Goal: Navigation & Orientation: Find specific page/section

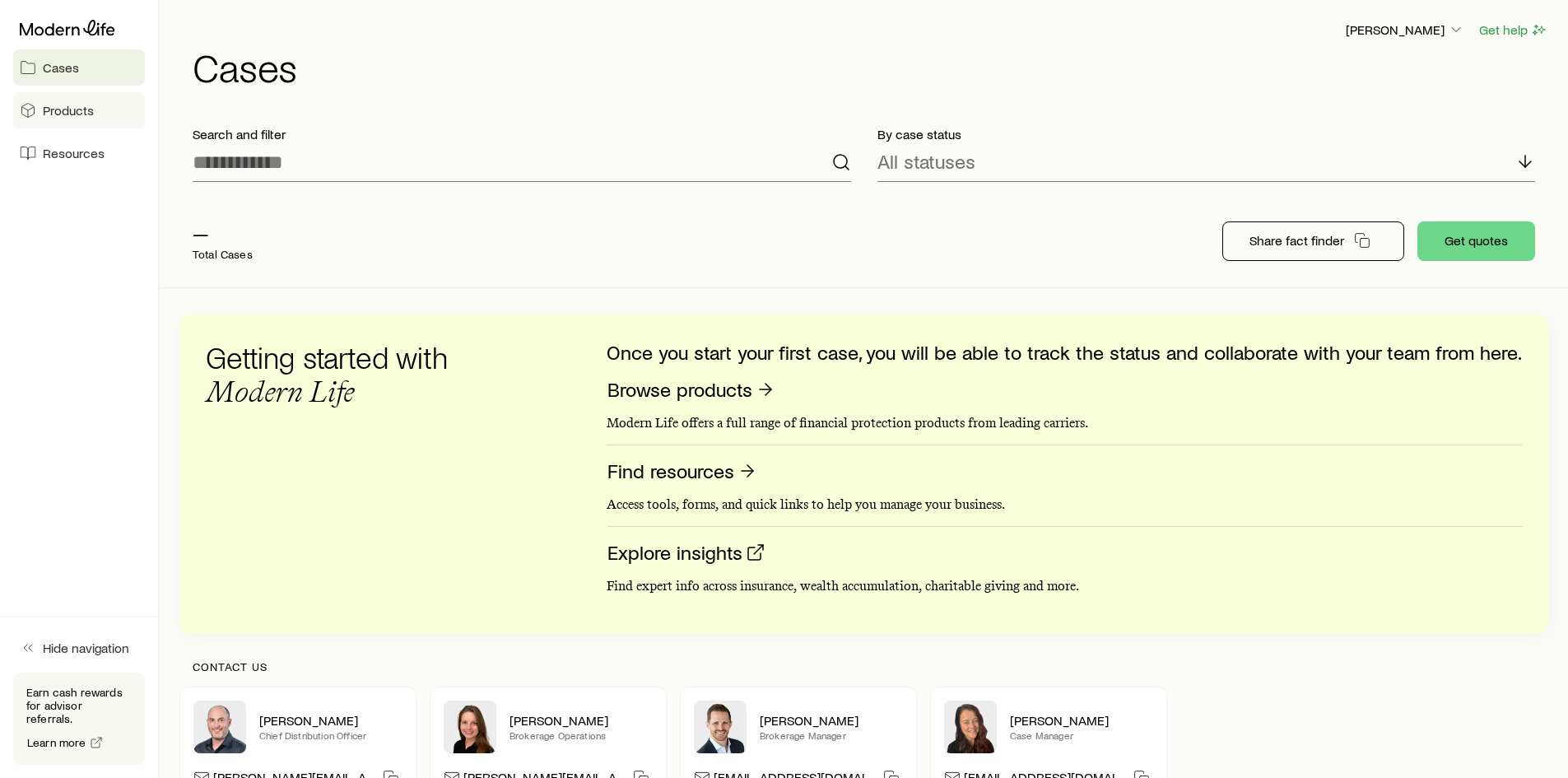
click at [84, 117] on span "Products" at bounding box center [69, 110] width 51 height 17
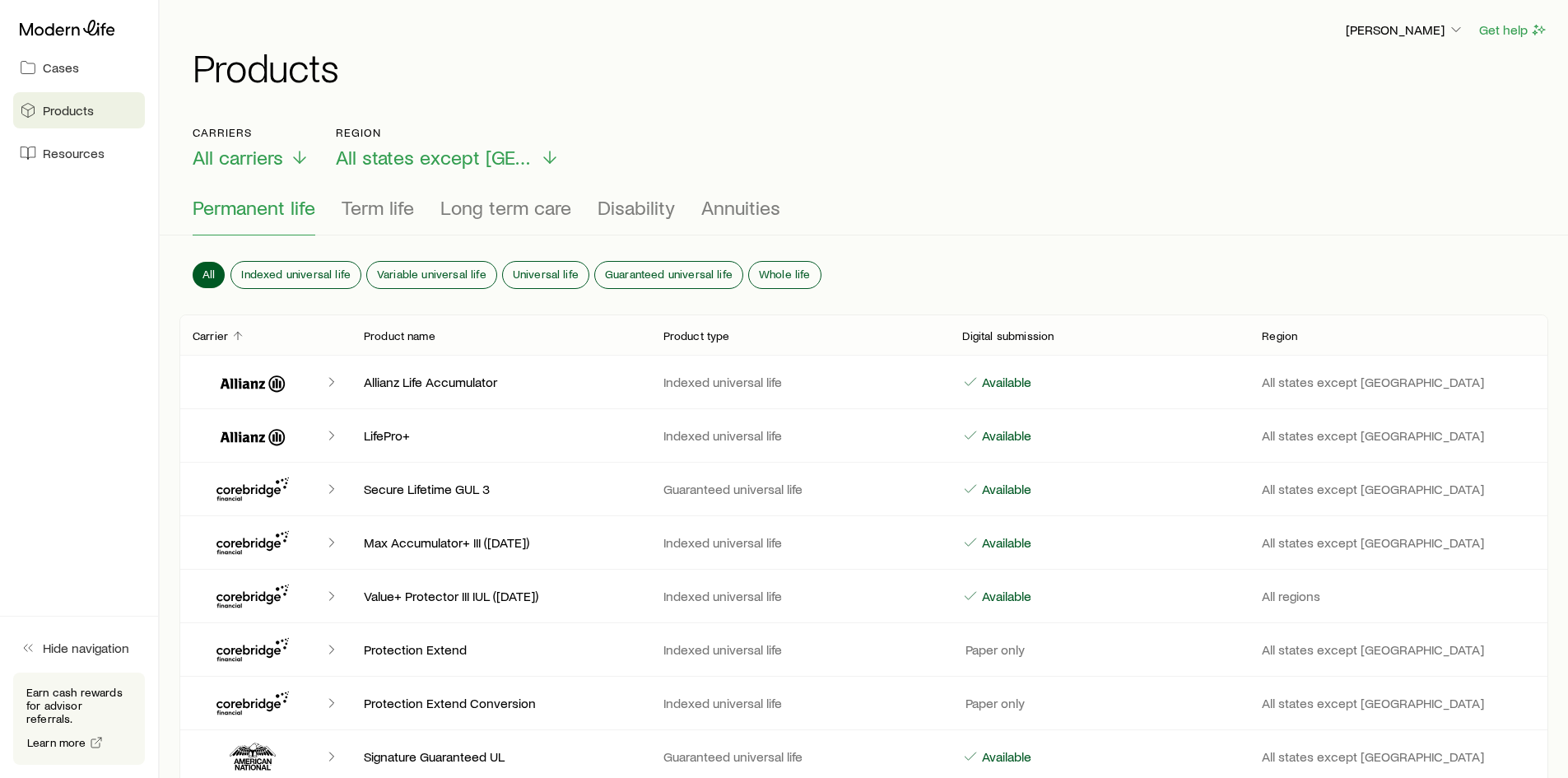
click at [70, 85] on div "Cases Products Resources" at bounding box center [79, 92] width 158 height 185
click at [67, 79] on link "Cases" at bounding box center [79, 68] width 132 height 36
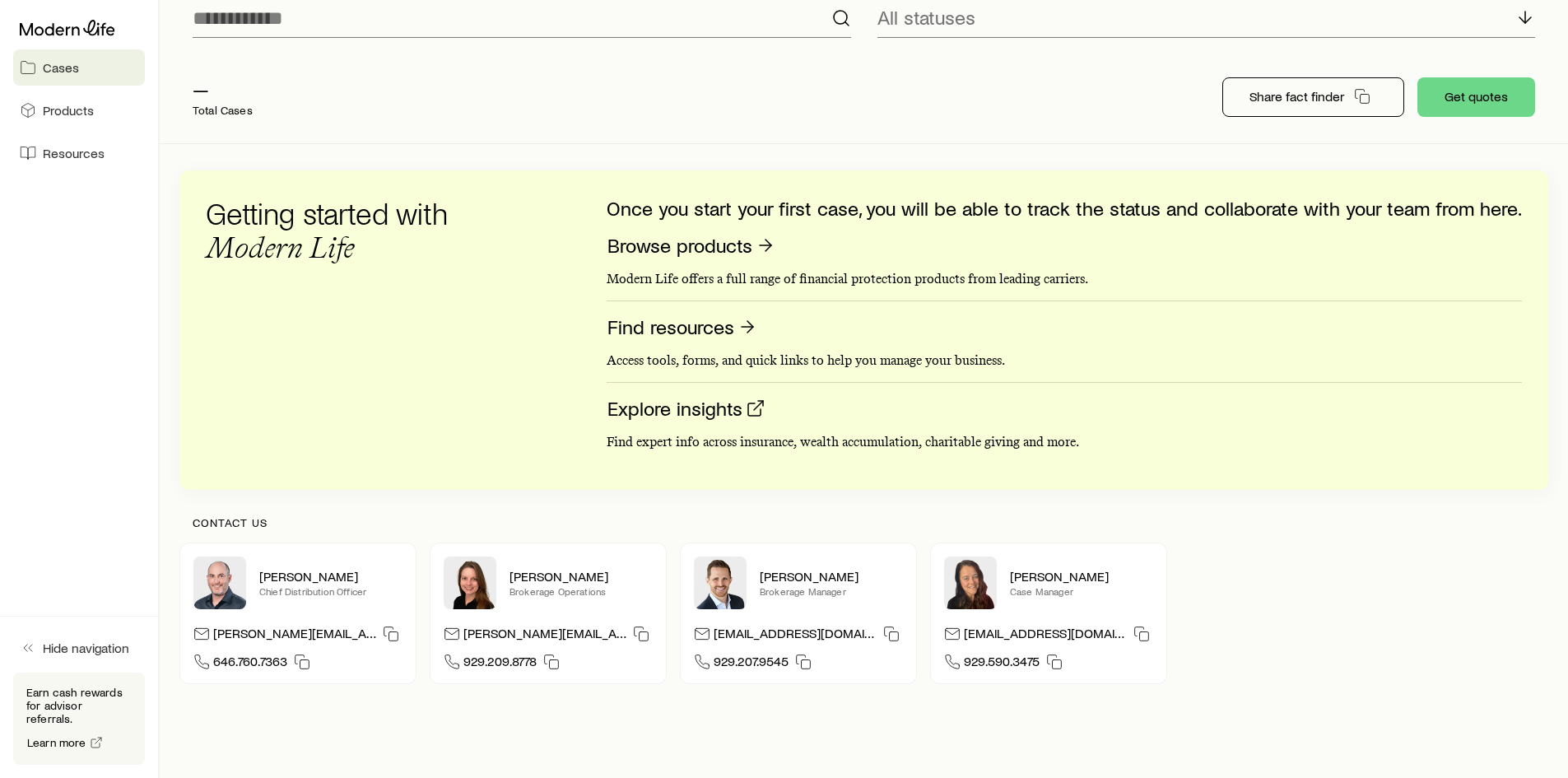
scroll to position [143, 0]
click at [200, 82] on p "—" at bounding box center [223, 89] width 60 height 23
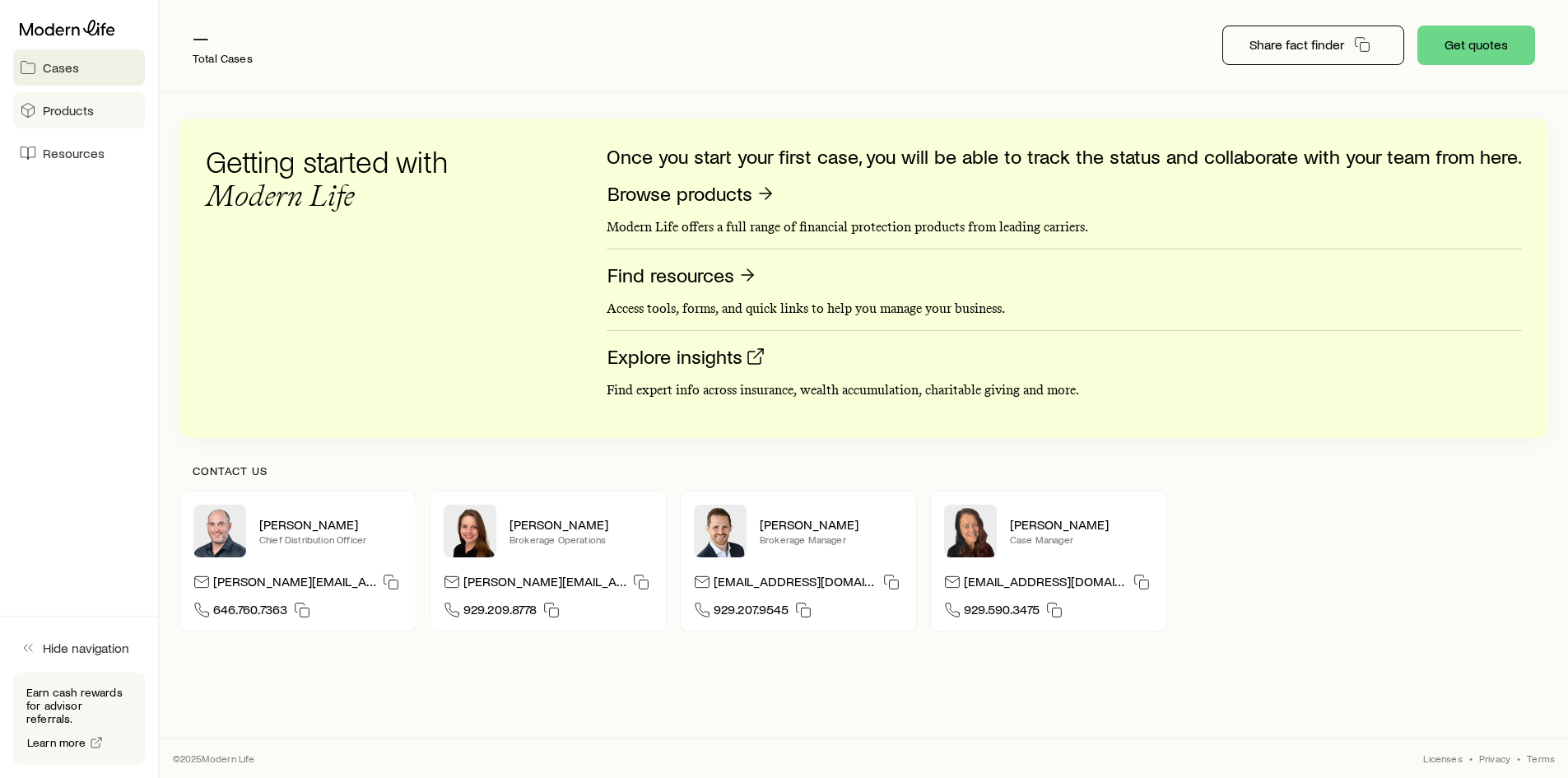
click at [73, 113] on span "Products" at bounding box center [69, 110] width 51 height 17
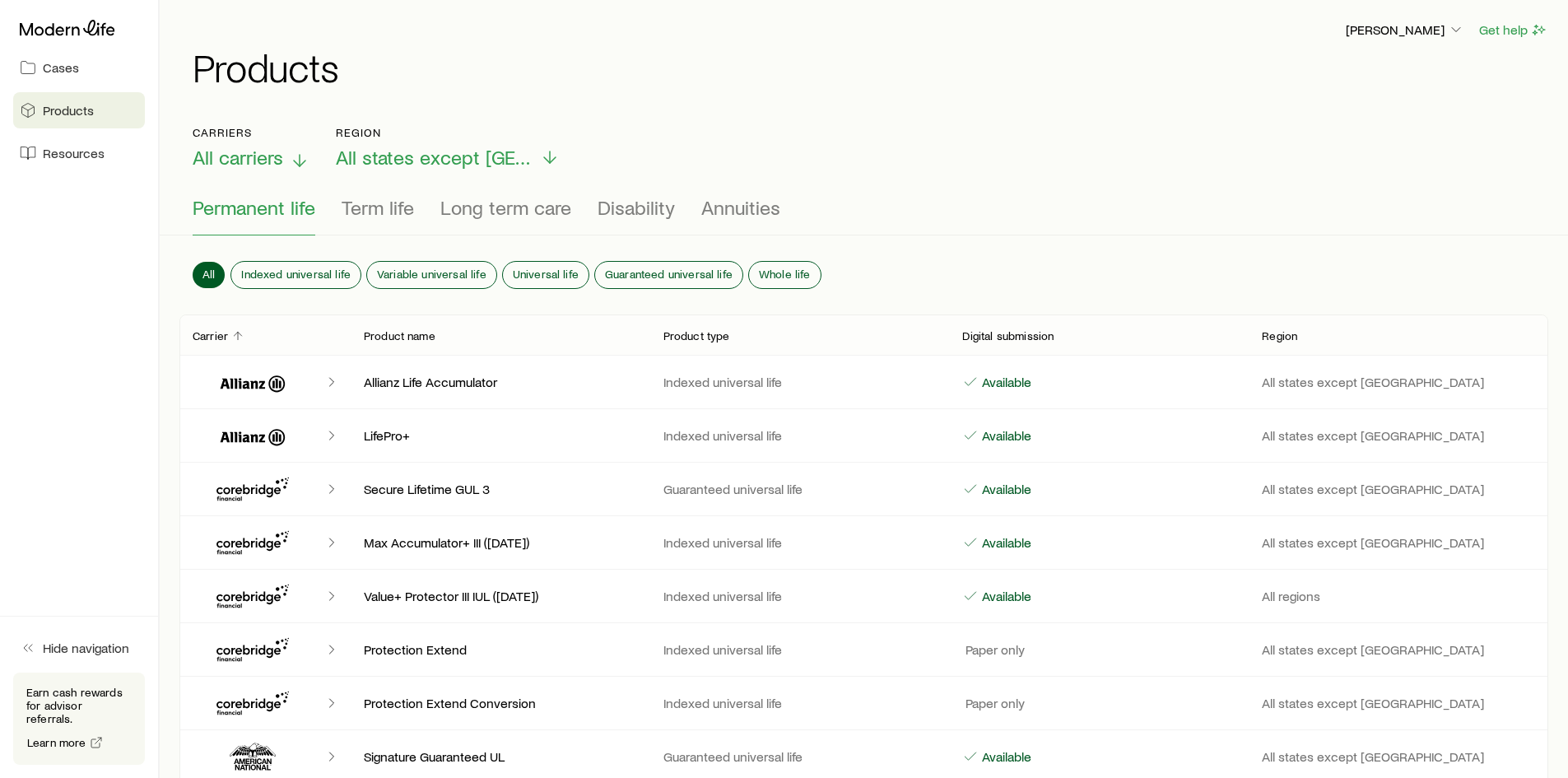
click at [245, 156] on span "All carriers" at bounding box center [238, 157] width 90 height 23
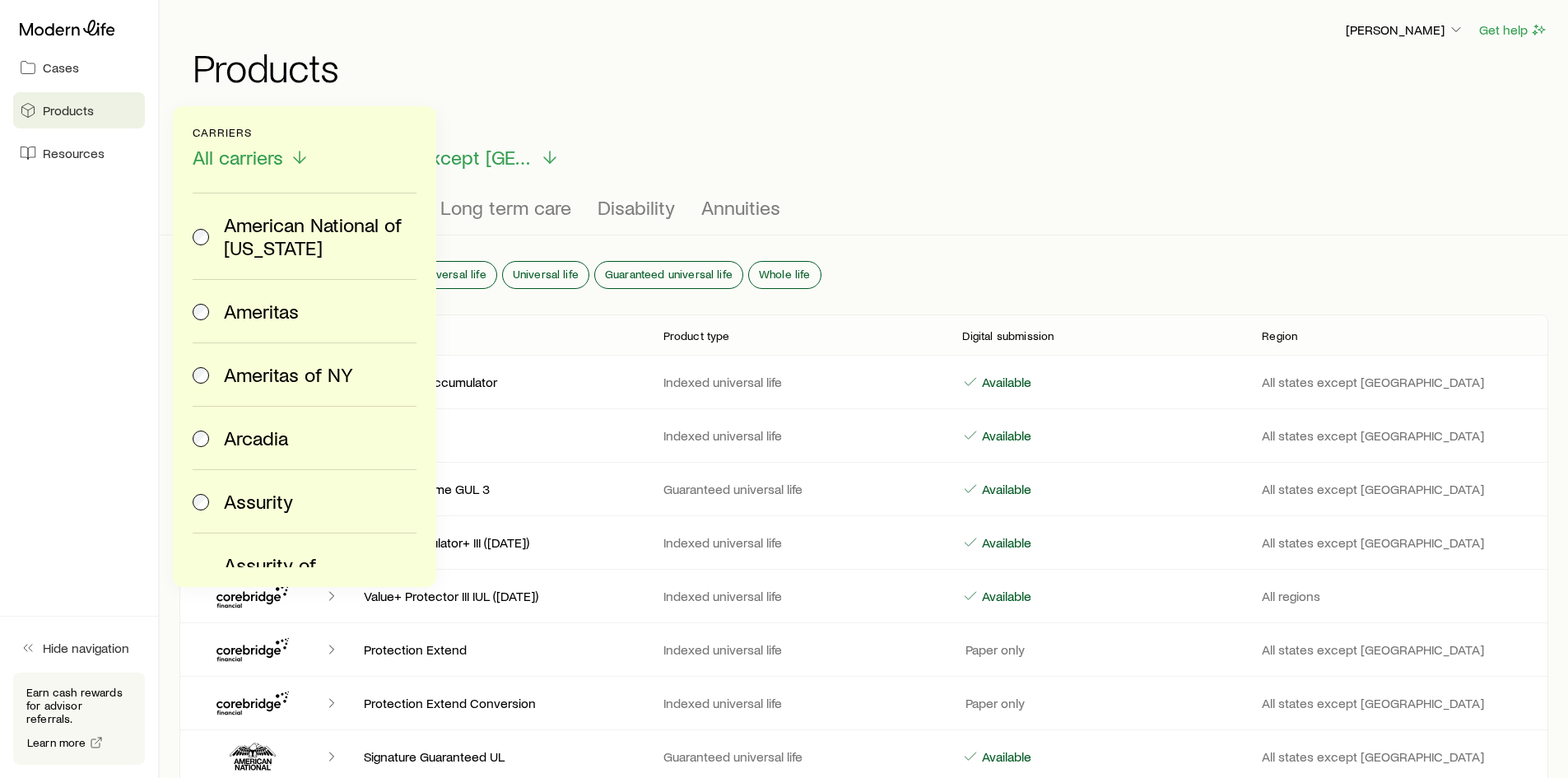
scroll to position [385, 0]
click at [252, 487] on span "Assurity" at bounding box center [258, 498] width 70 height 23
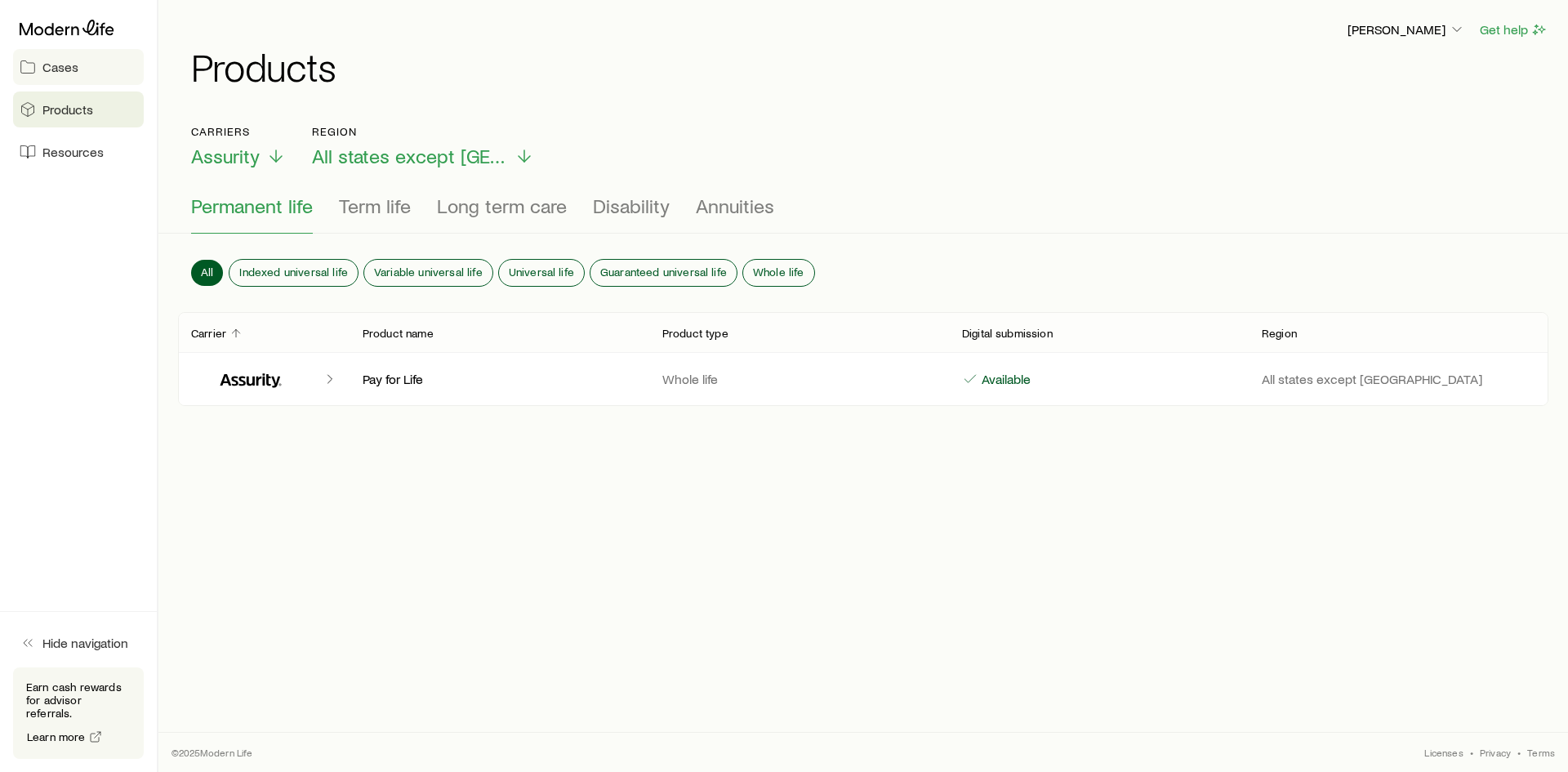
click at [71, 79] on link "Cases" at bounding box center [78, 67] width 131 height 36
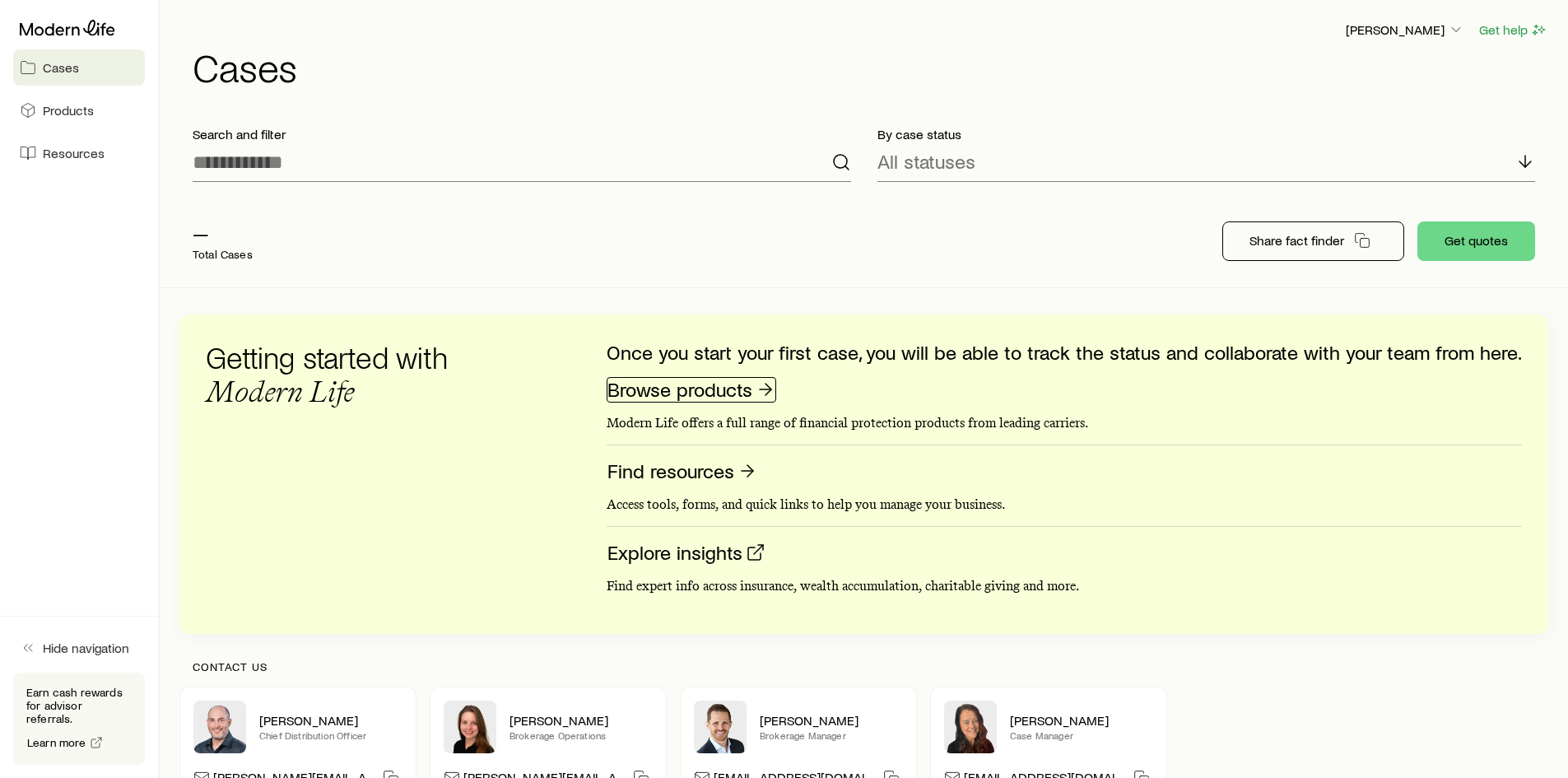
click at [700, 382] on link "Browse products" at bounding box center [691, 389] width 170 height 26
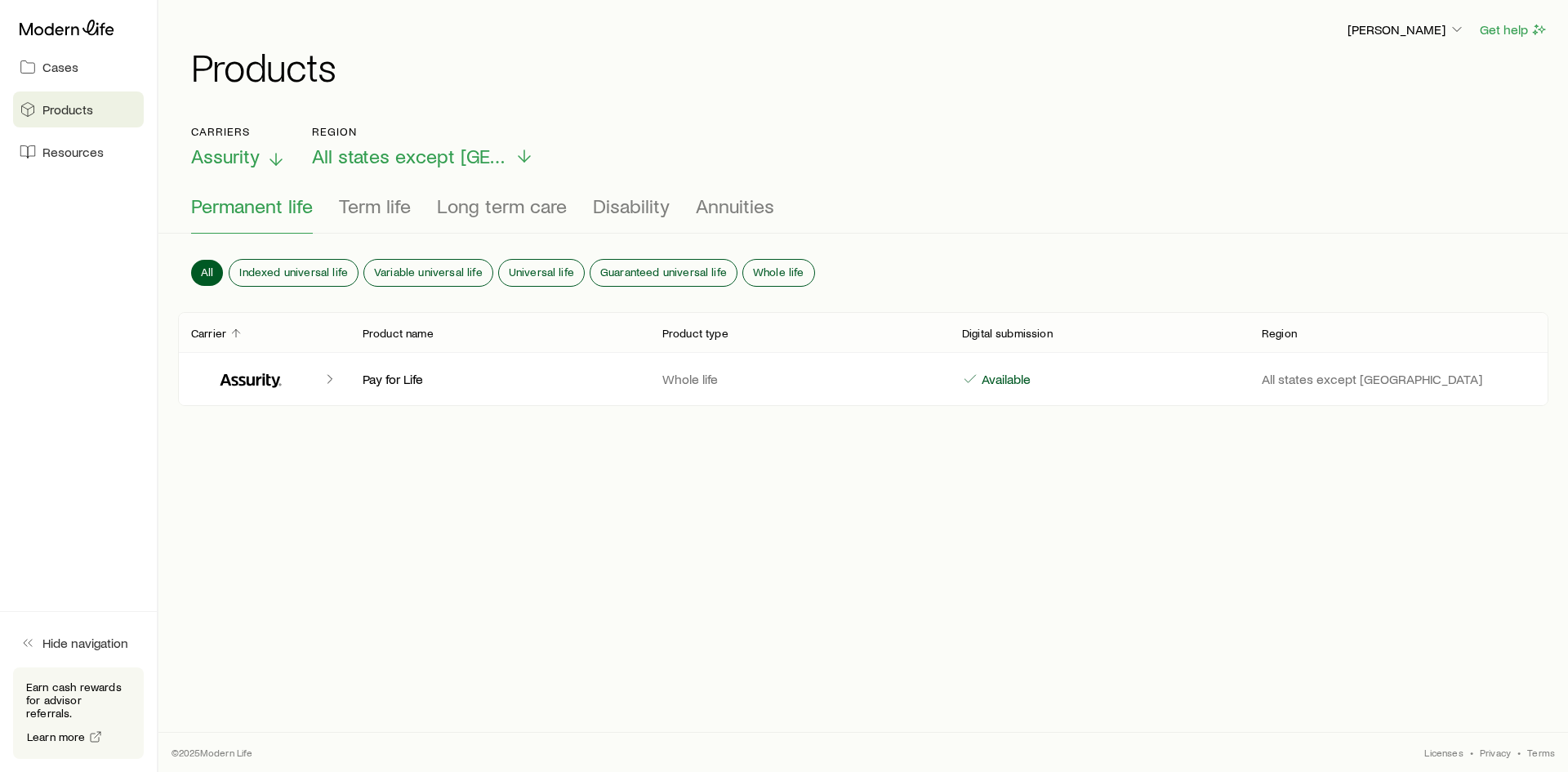
drag, startPoint x: 231, startPoint y: 175, endPoint x: 231, endPoint y: 162, distance: 13.0
click at [231, 162] on div "Carriers Assurity Region All states except NY Permanent life Term life Long ter…" at bounding box center [863, 179] width 1409 height 108
click at [231, 162] on span "Assurity" at bounding box center [226, 156] width 69 height 23
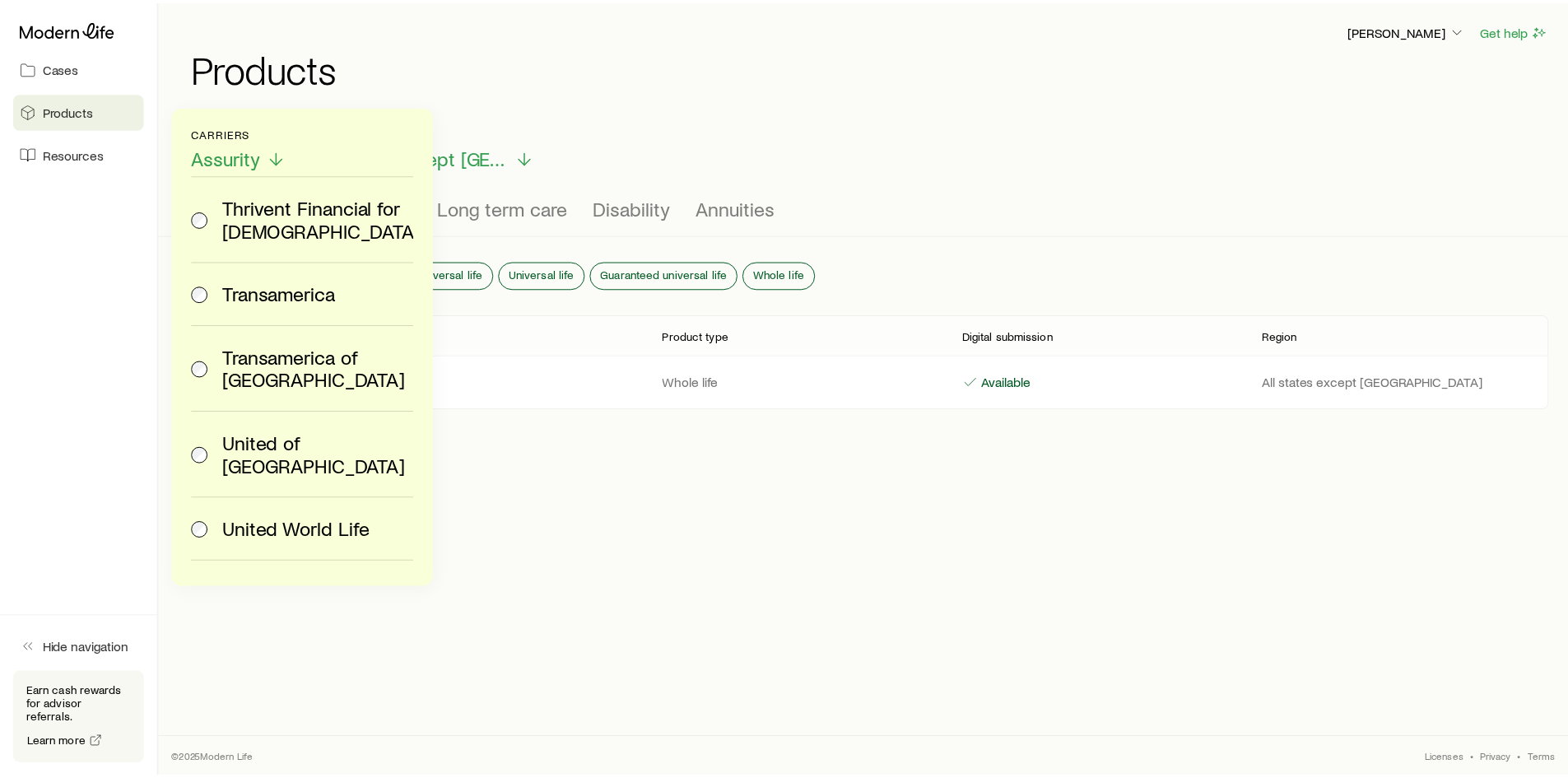
scroll to position [4432, 0]
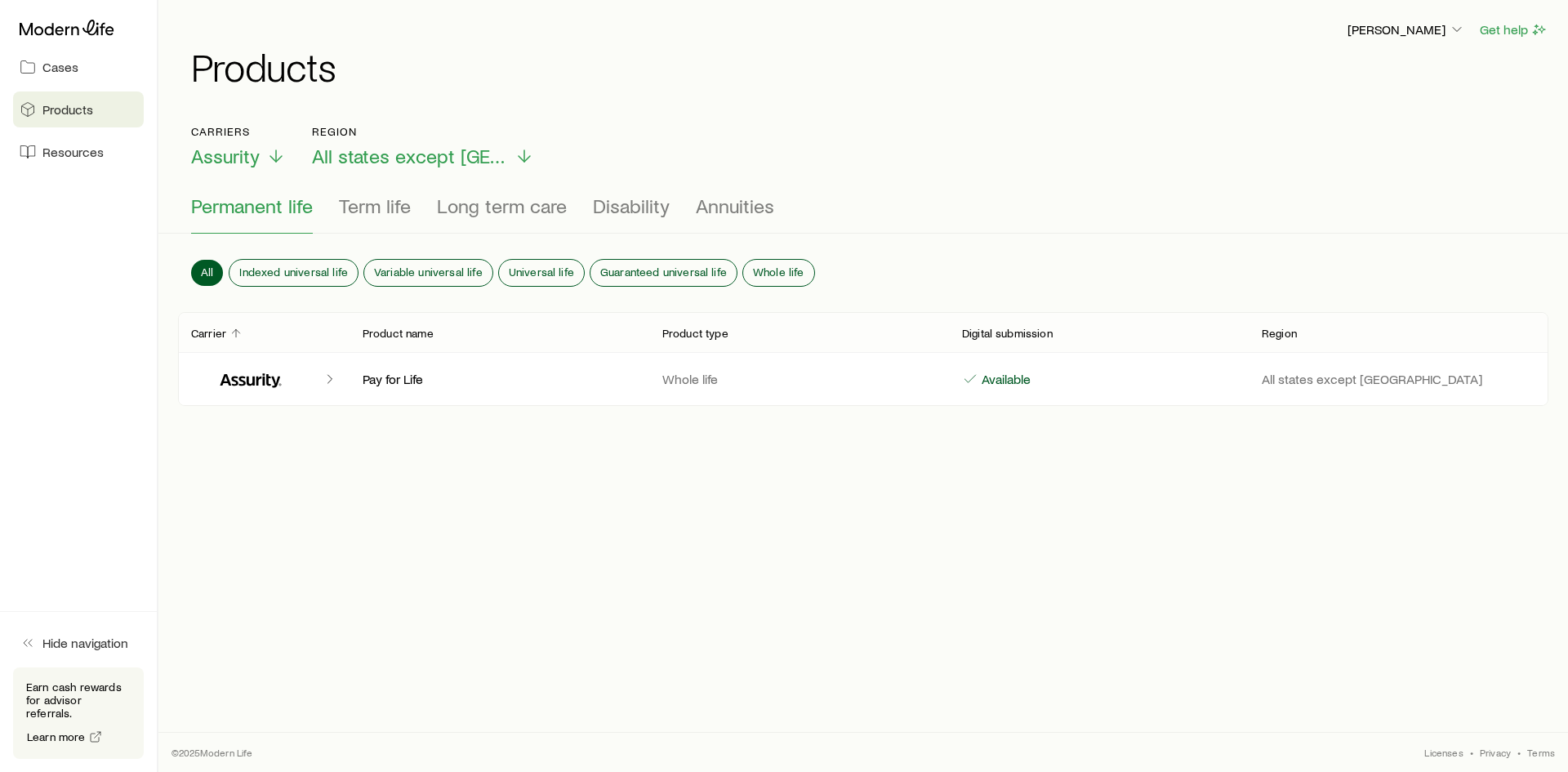
click at [575, 592] on div "Stephen Zachary Rosenzweig Get help Products Carriers Assurity Region All state…" at bounding box center [863, 339] width 1409 height 679
click at [53, 65] on span "Cases" at bounding box center [61, 67] width 36 height 16
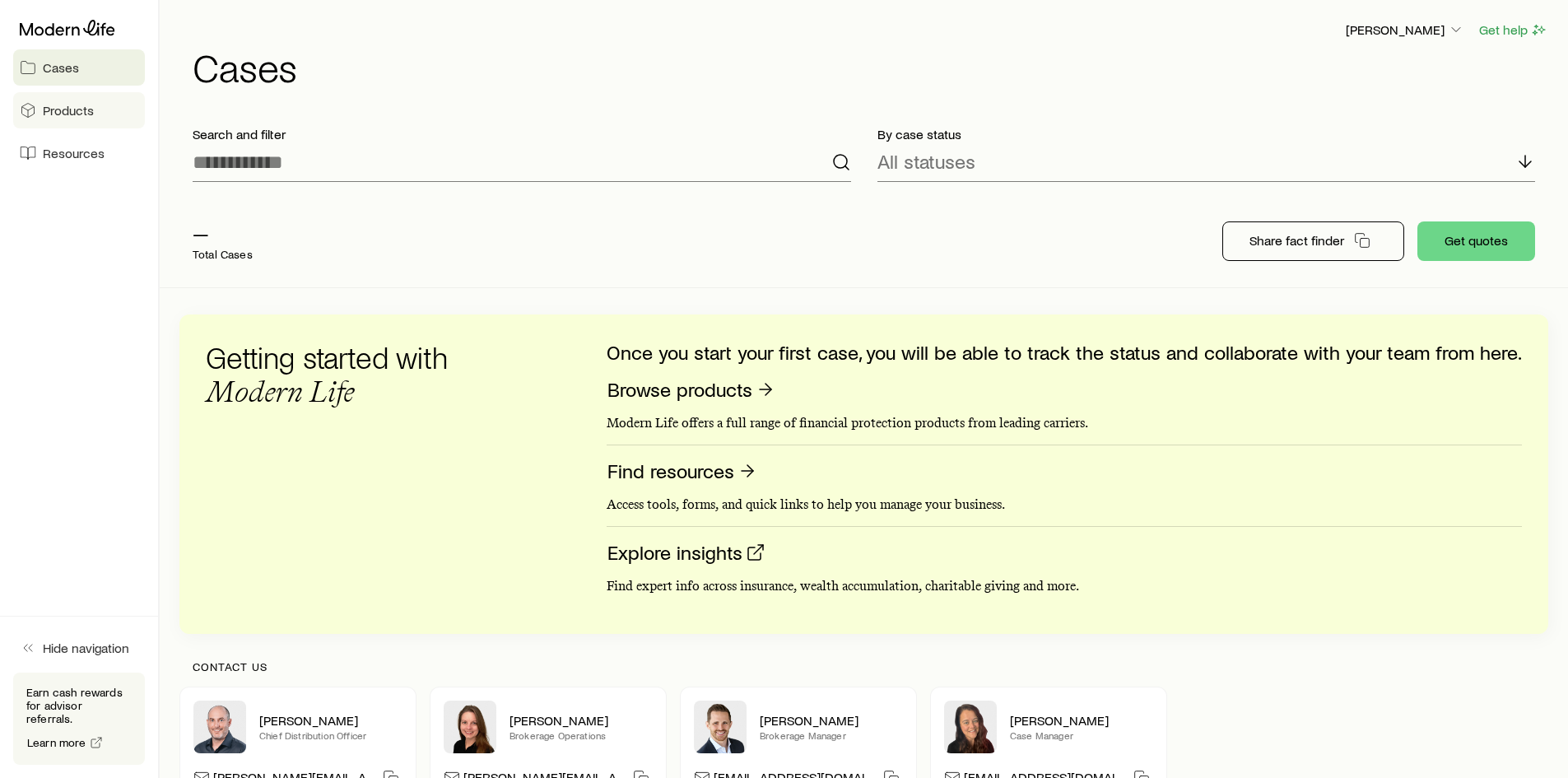
click at [70, 111] on span "Products" at bounding box center [69, 110] width 51 height 17
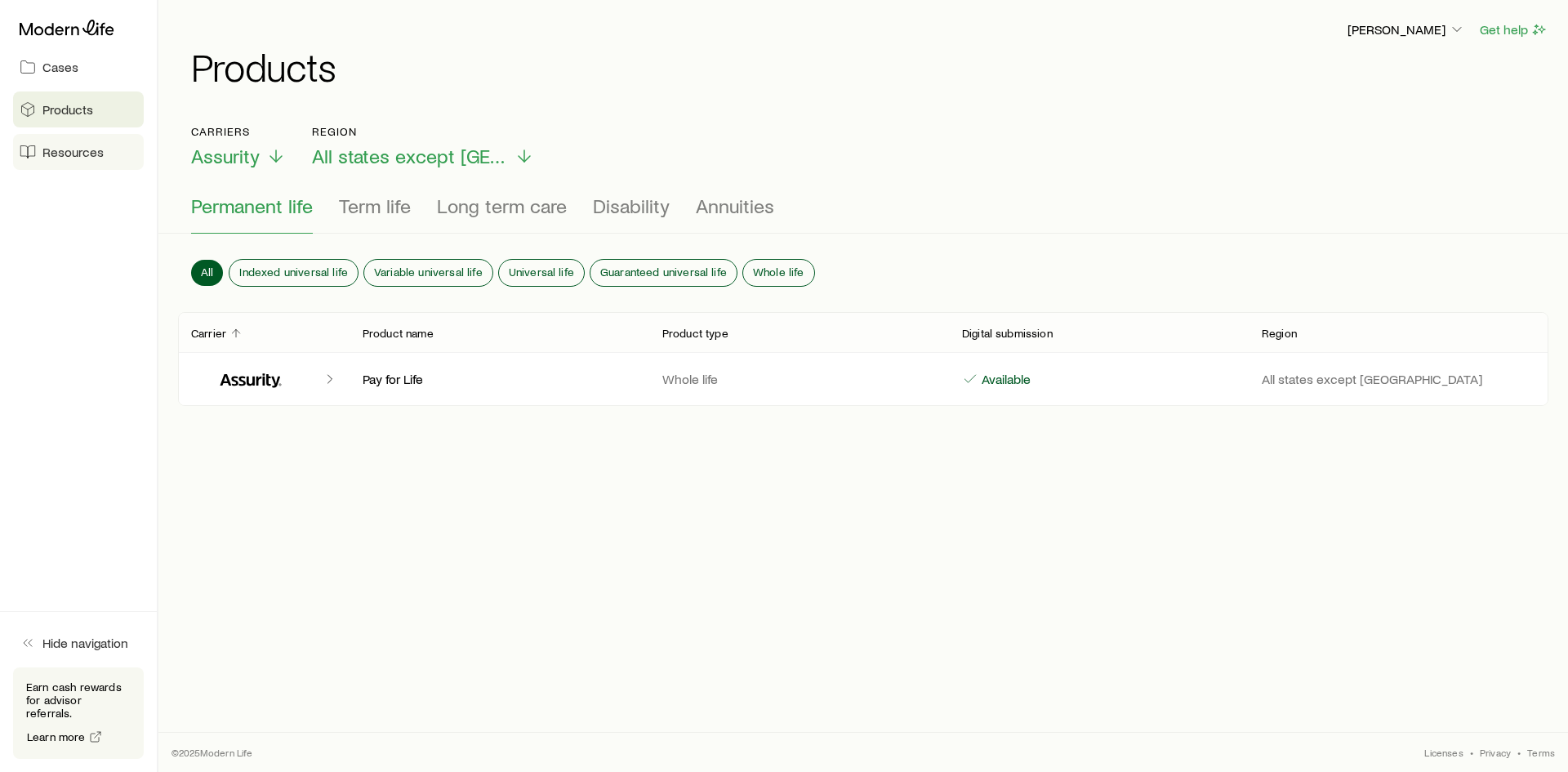
click at [65, 142] on link "Resources" at bounding box center [78, 152] width 131 height 36
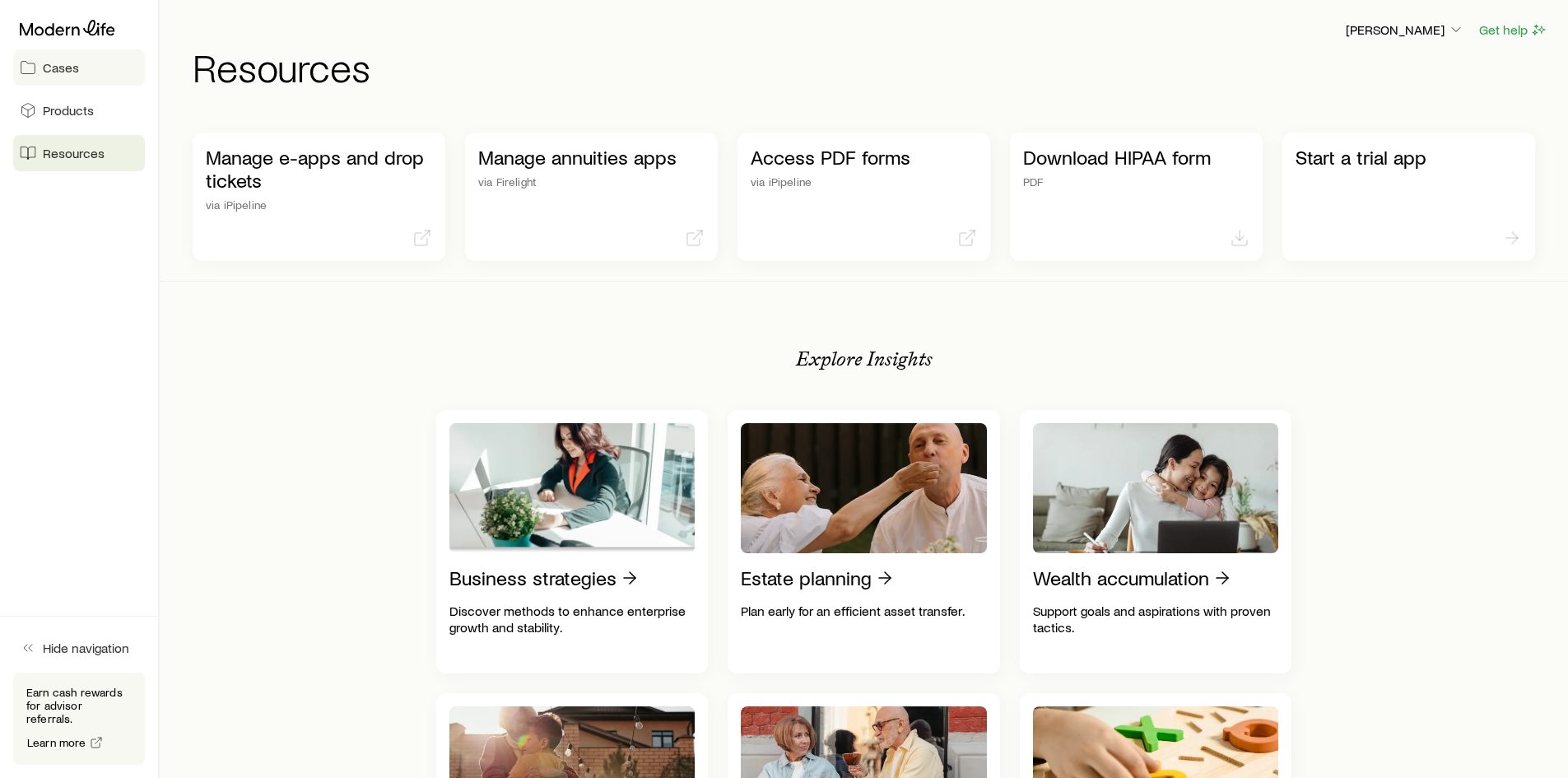
click at [38, 61] on link "Cases" at bounding box center [79, 68] width 132 height 36
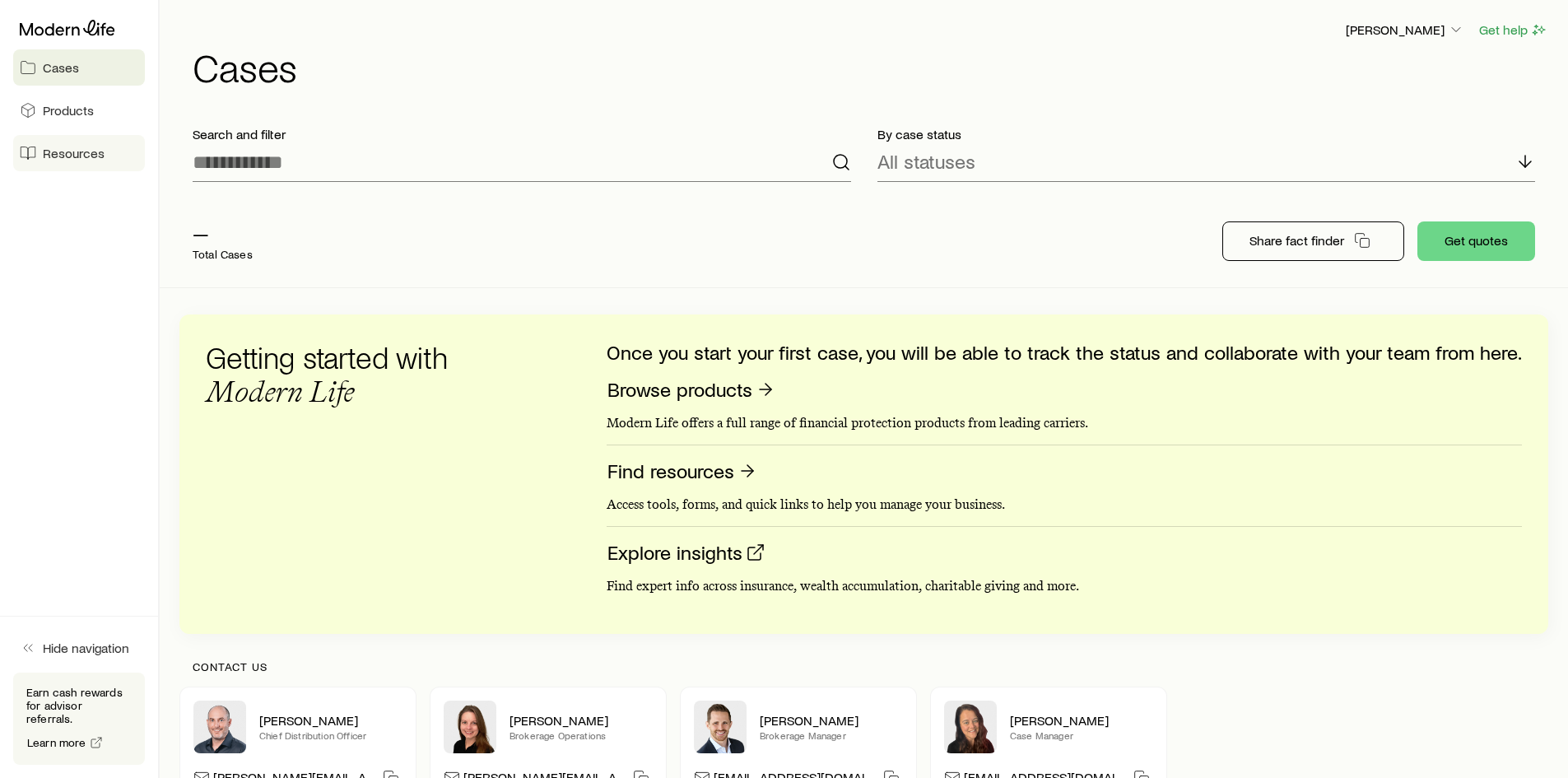
click at [38, 152] on link "Resources" at bounding box center [79, 153] width 132 height 36
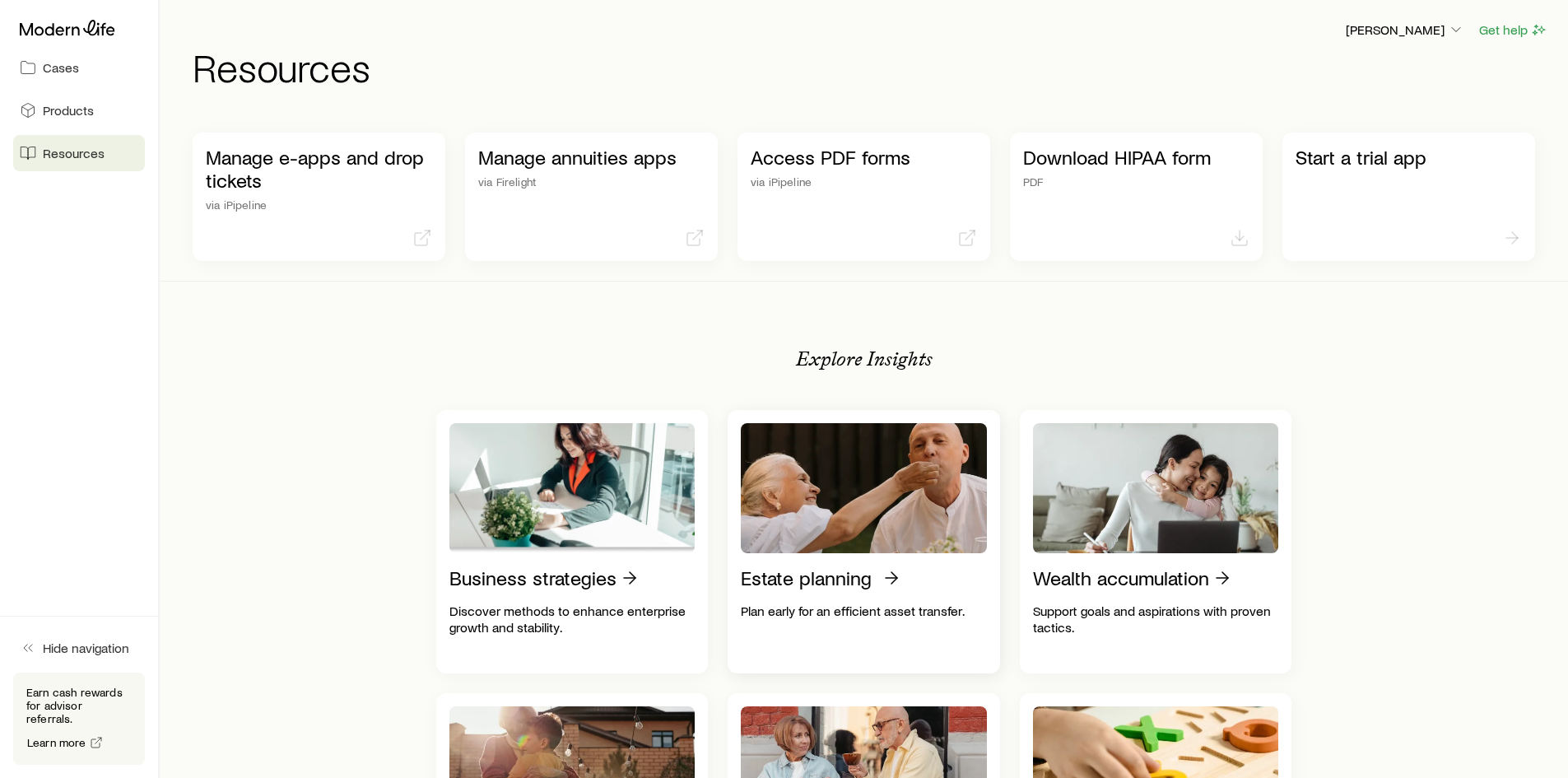
click at [856, 533] on img at bounding box center [863, 487] width 246 height 130
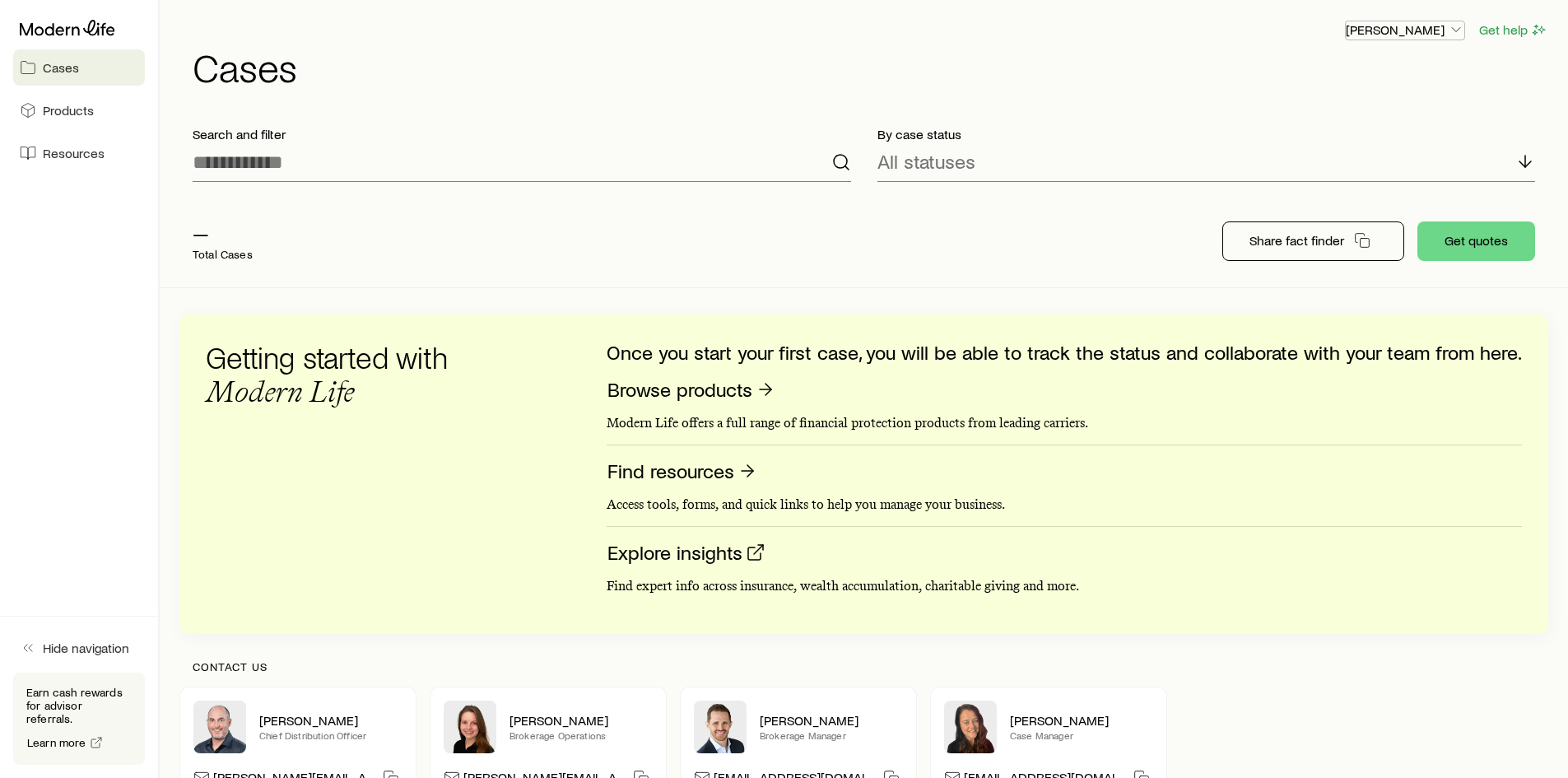
click at [1462, 33] on icon "button" at bounding box center [1456, 30] width 17 height 17
click at [1191, 125] on div "By case status All statuses" at bounding box center [1206, 153] width 685 height 82
